Goal: Transaction & Acquisition: Book appointment/travel/reservation

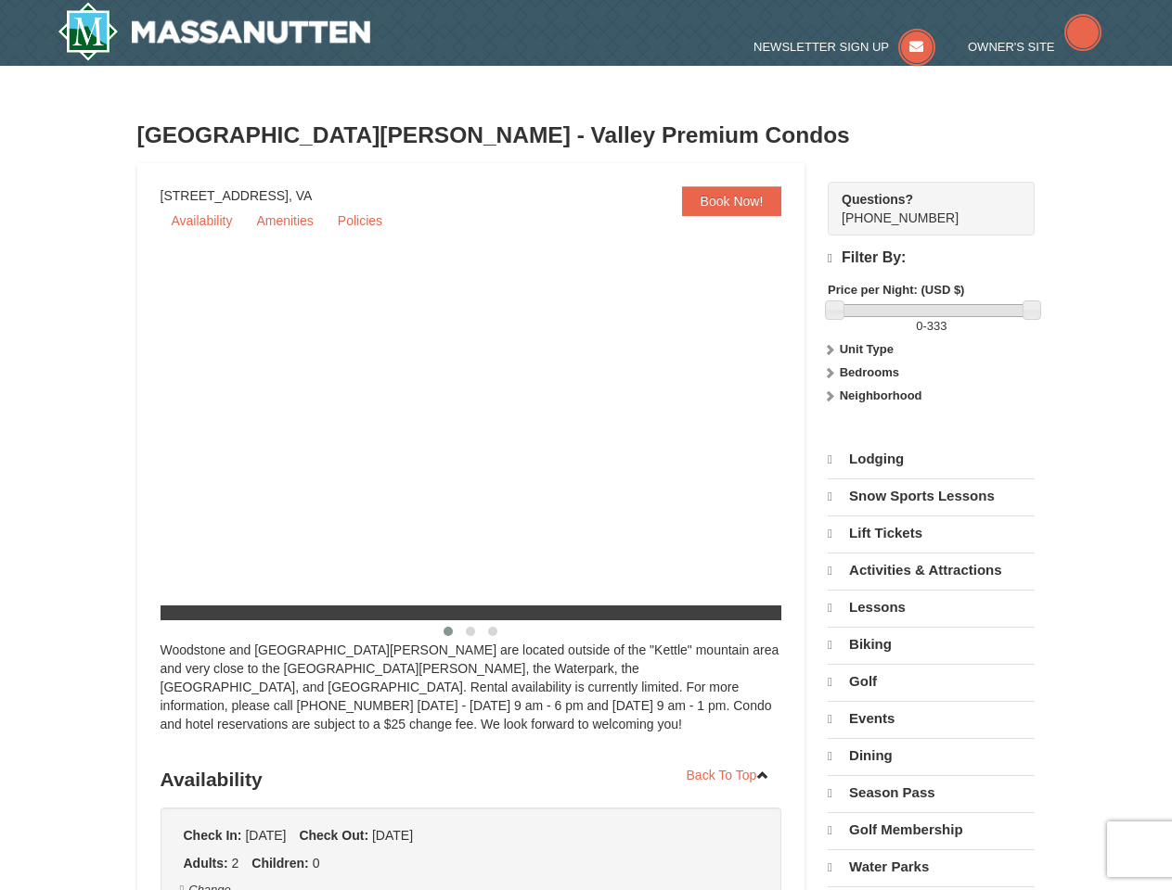
scroll to position [108, 0]
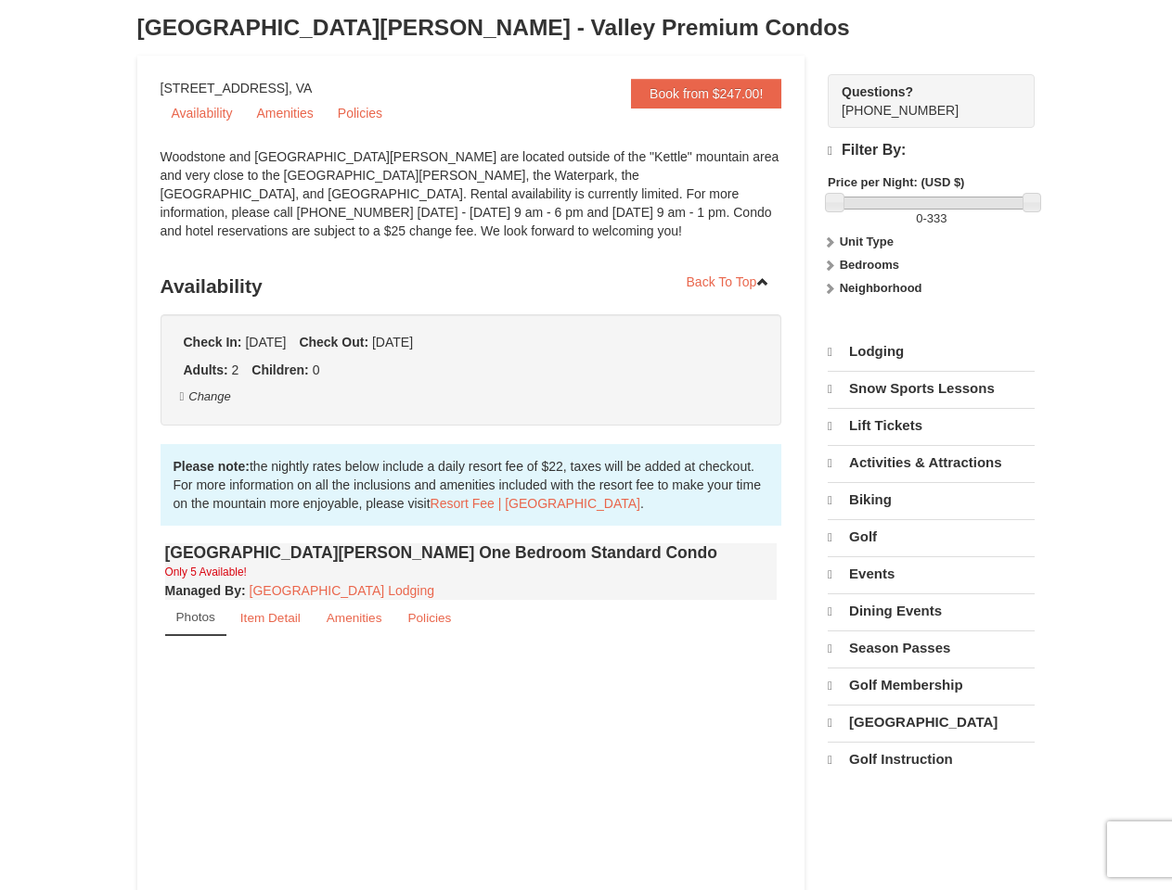
select select "10"
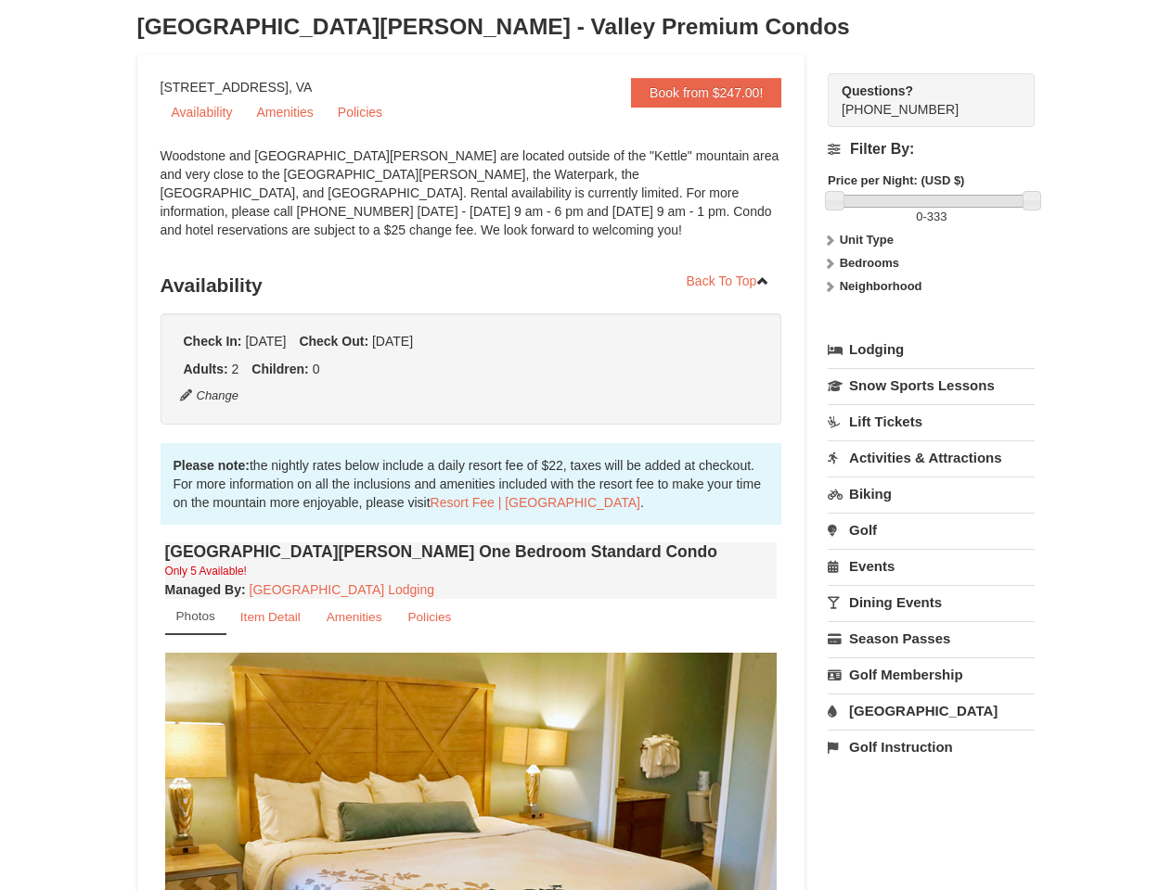
scroll to position [107, 0]
click at [585, 445] on div "Please note: the nightly rates below include a daily resort fee of $22, taxes w…" at bounding box center [470, 485] width 621 height 82
click at [210, 397] on button "Change" at bounding box center [209, 397] width 61 height 20
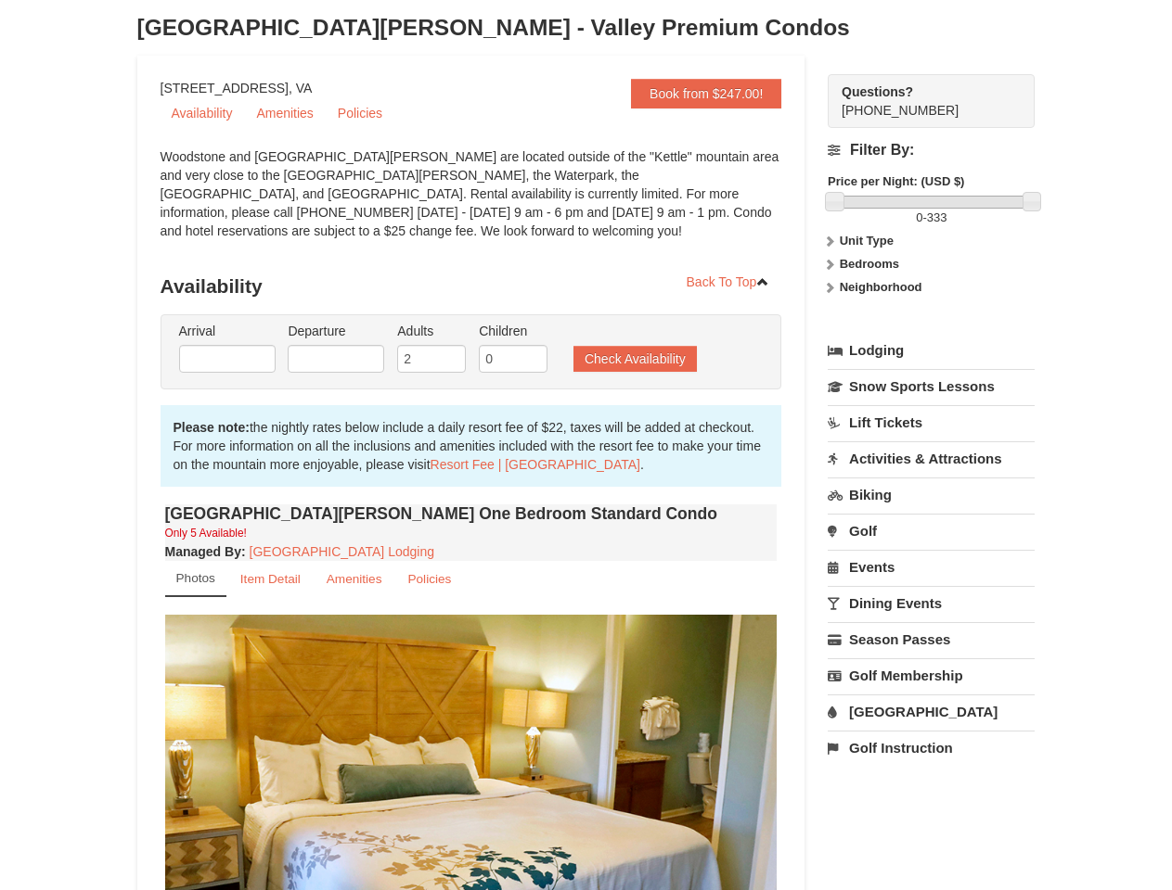
click at [471, 772] on img at bounding box center [471, 782] width 612 height 335
type input "[DATE]"
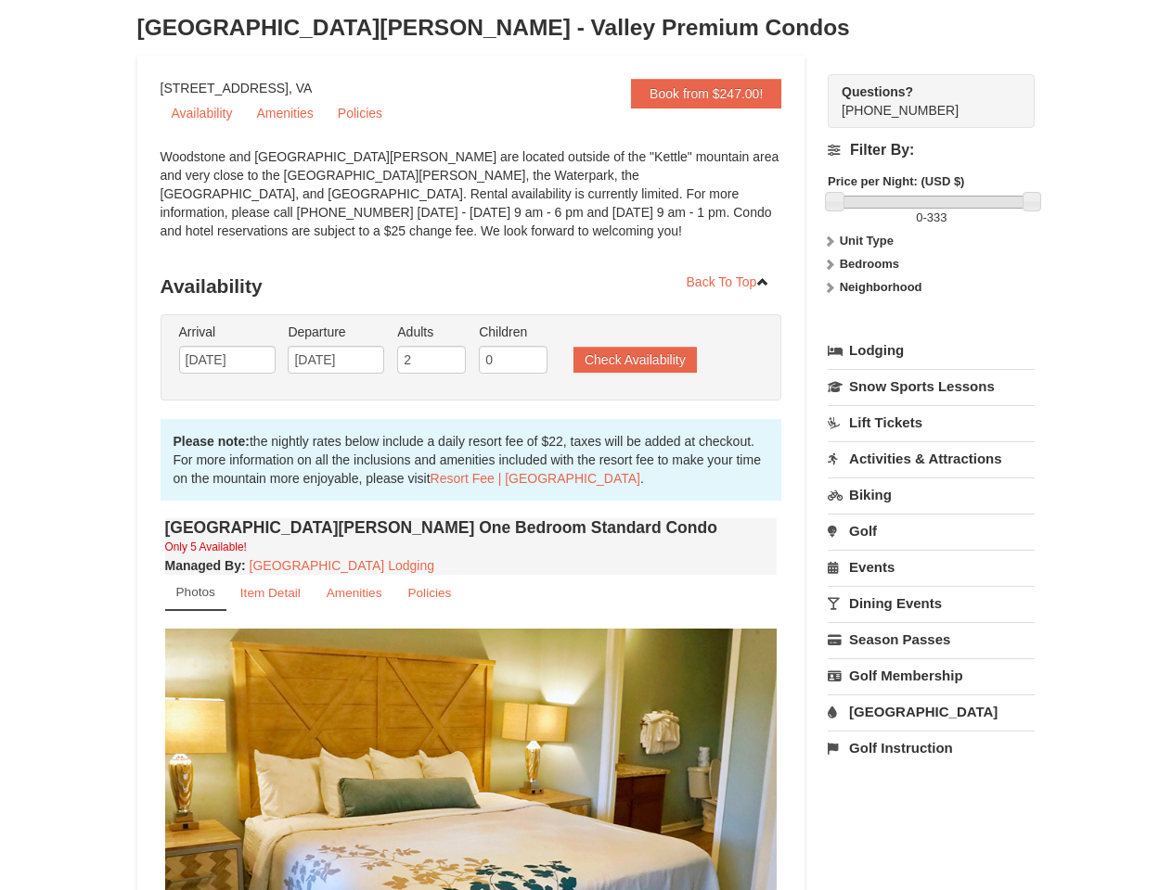
click at [585, 772] on img at bounding box center [471, 796] width 612 height 335
click at [930, 182] on strong "Price per Night: (USD $)" at bounding box center [895, 181] width 136 height 14
click at [932, 202] on div at bounding box center [932, 202] width 198 height 13
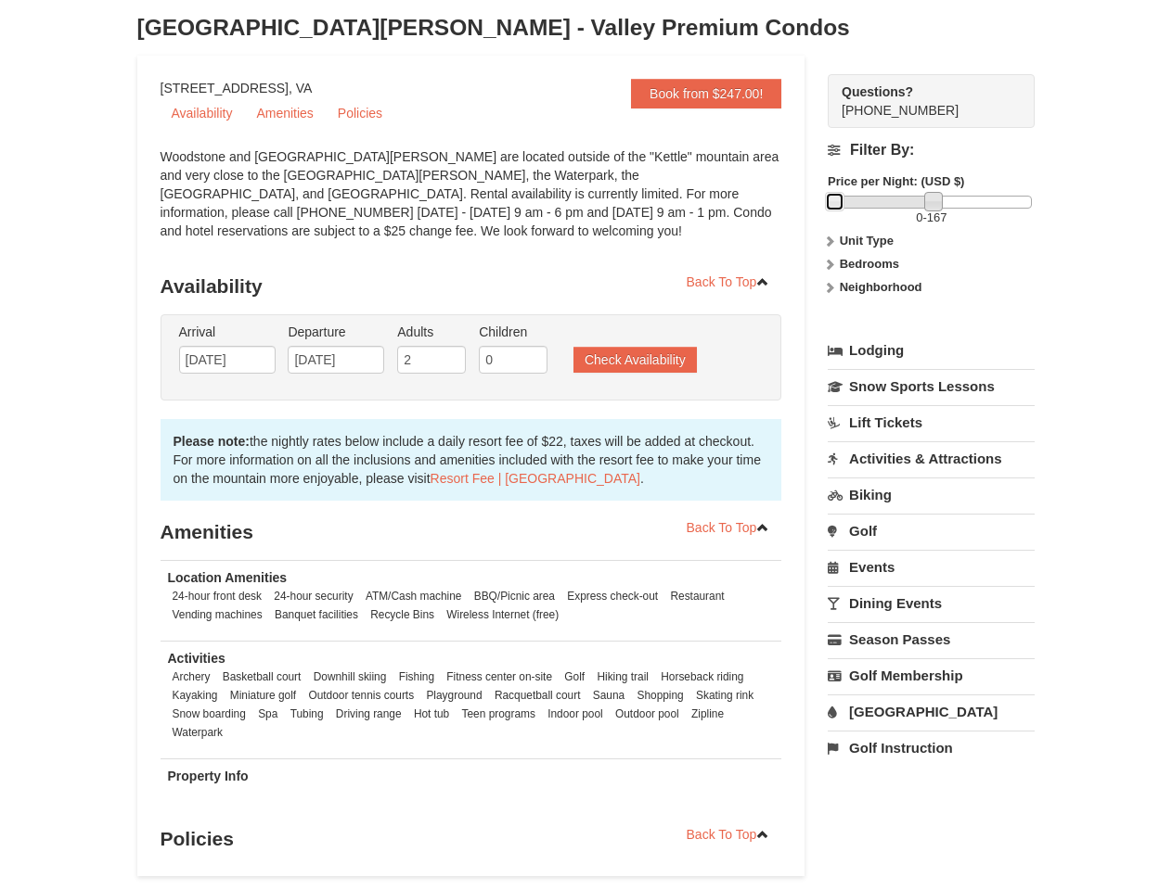
click at [834, 201] on link at bounding box center [834, 201] width 19 height 19
click at [1031, 201] on div "0 - 167" at bounding box center [930, 212] width 207 height 32
click at [930, 218] on span "167" at bounding box center [937, 218] width 20 height 14
click at [930, 241] on label "Unit Type" at bounding box center [930, 241] width 207 height 19
